Goal: Task Accomplishment & Management: Manage account settings

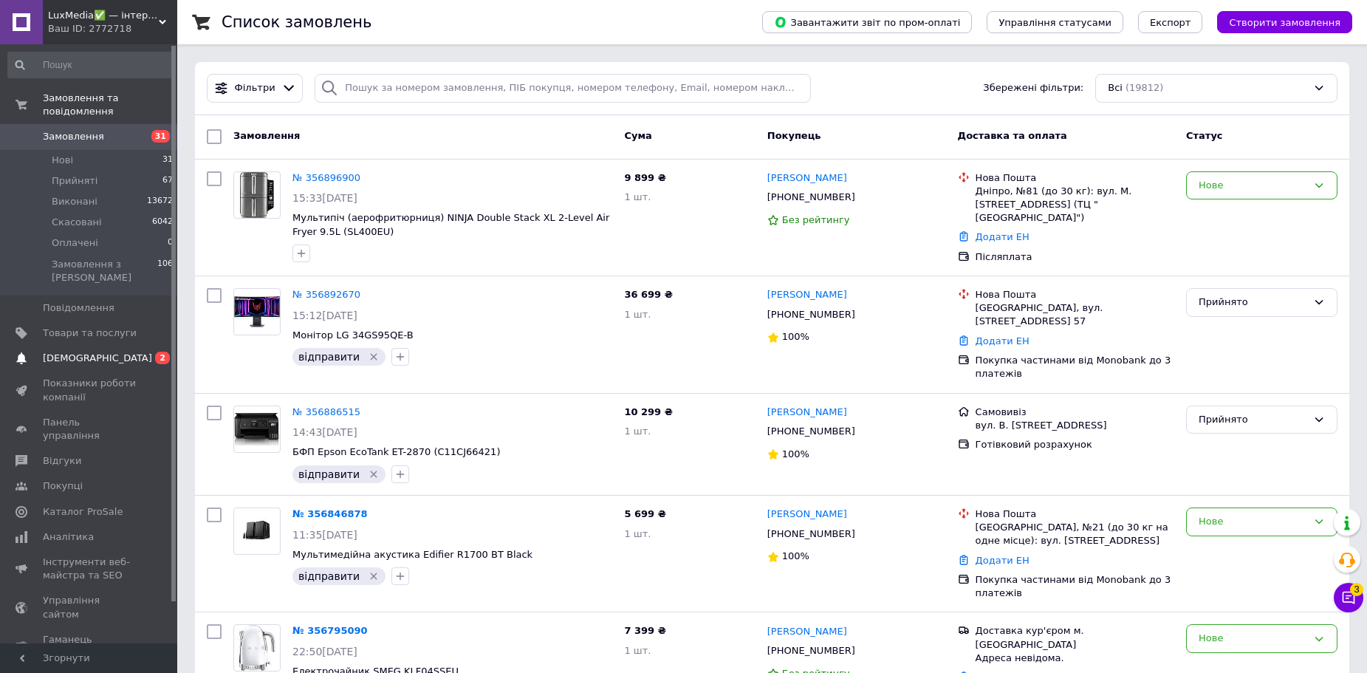
click at [116, 346] on link "[DEMOGRAPHIC_DATA] 0 2" at bounding box center [91, 358] width 182 height 25
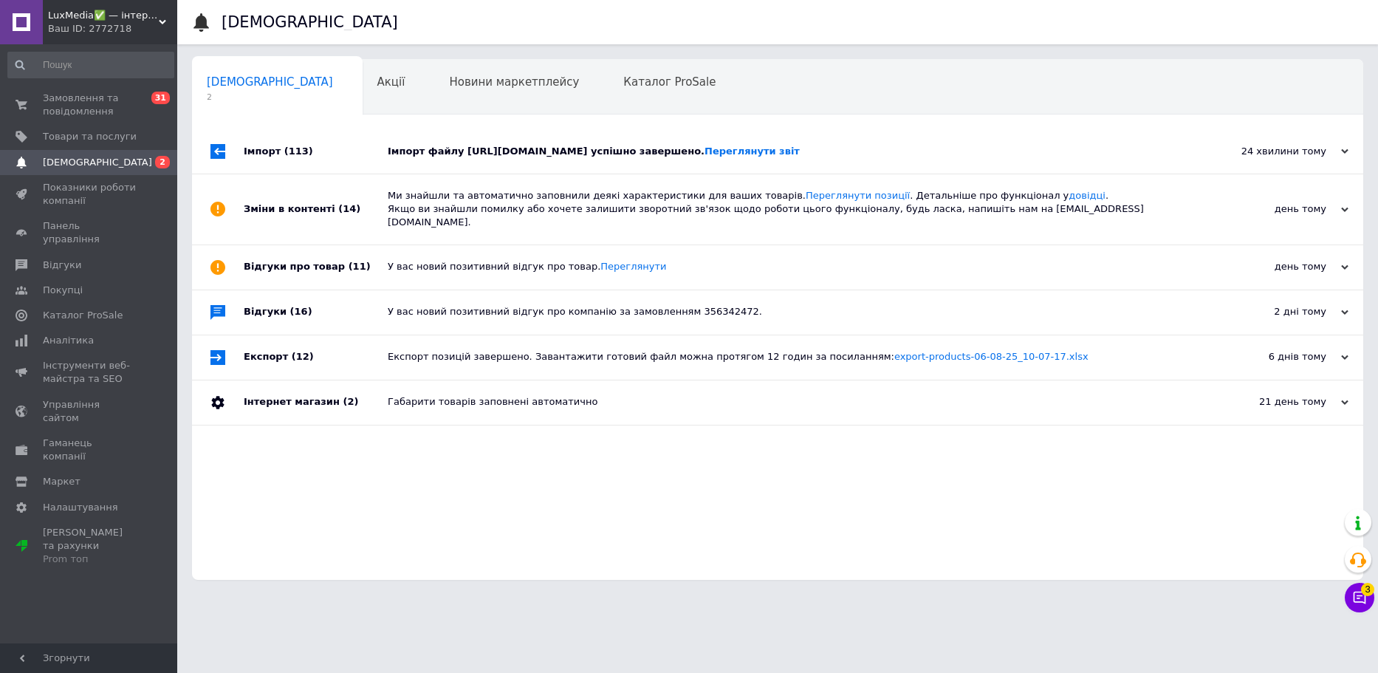
click at [503, 135] on div "Імпорт файлу [URL][DOMAIN_NAME] успішно завершено. Переглянути звіт" at bounding box center [794, 151] width 813 height 44
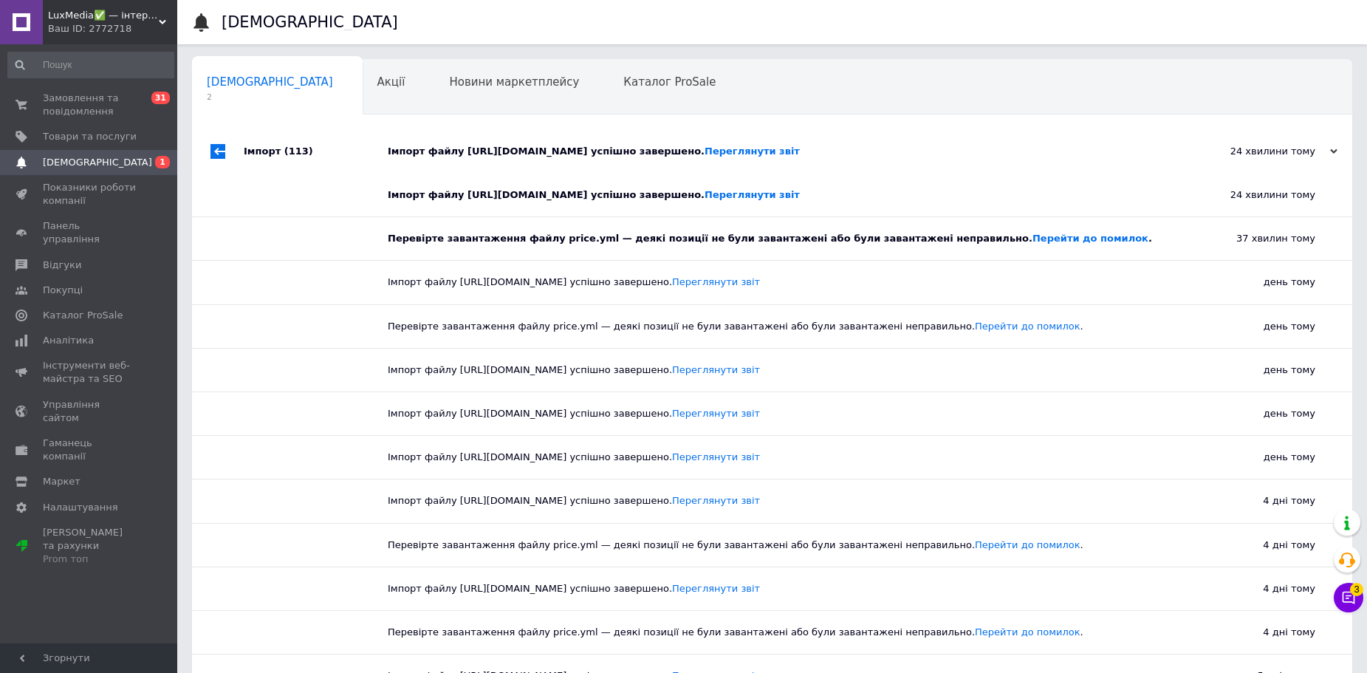
click at [503, 135] on div "Імпорт файлу [URL][DOMAIN_NAME] успішно завершено. Переглянути звіт" at bounding box center [789, 151] width 802 height 44
